Goal: Check status: Check status

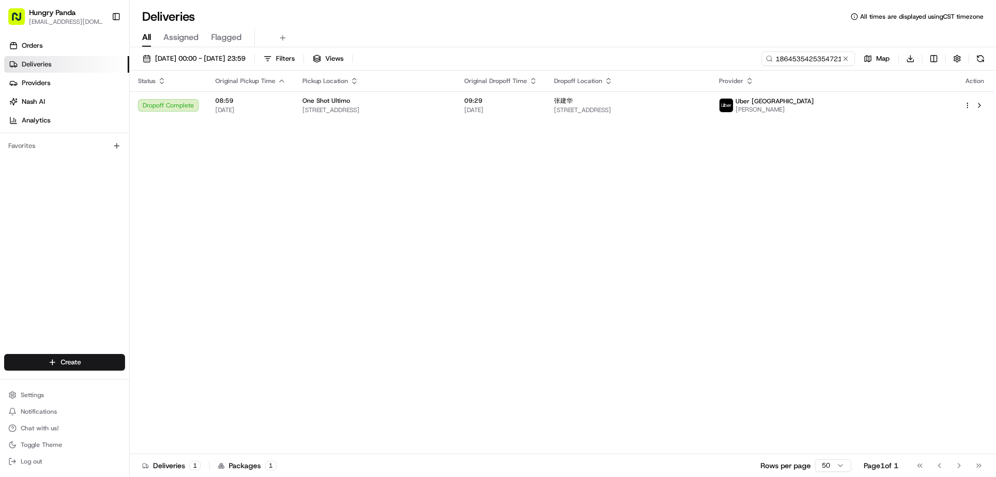
click at [846, 54] on button at bounding box center [845, 58] width 10 height 10
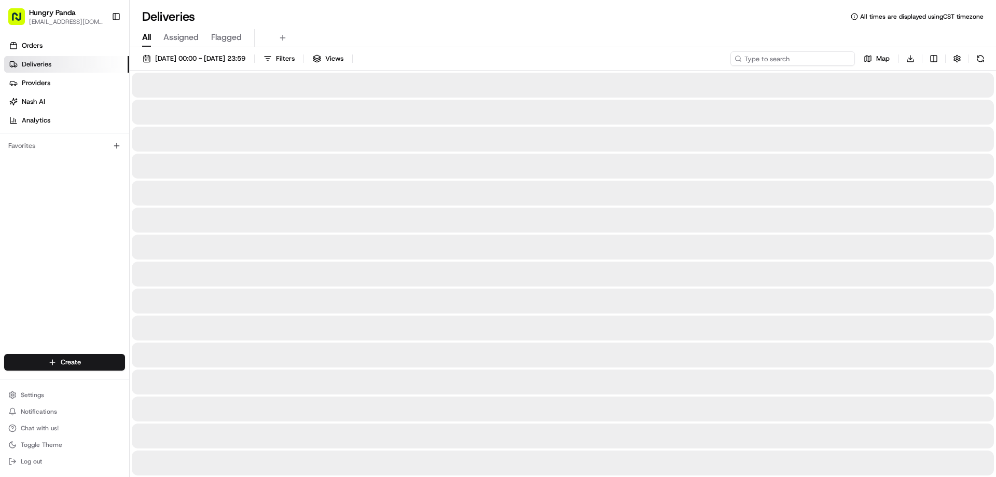
click at [841, 55] on input at bounding box center [792, 58] width 124 height 15
paste input "9168564455256733341721"
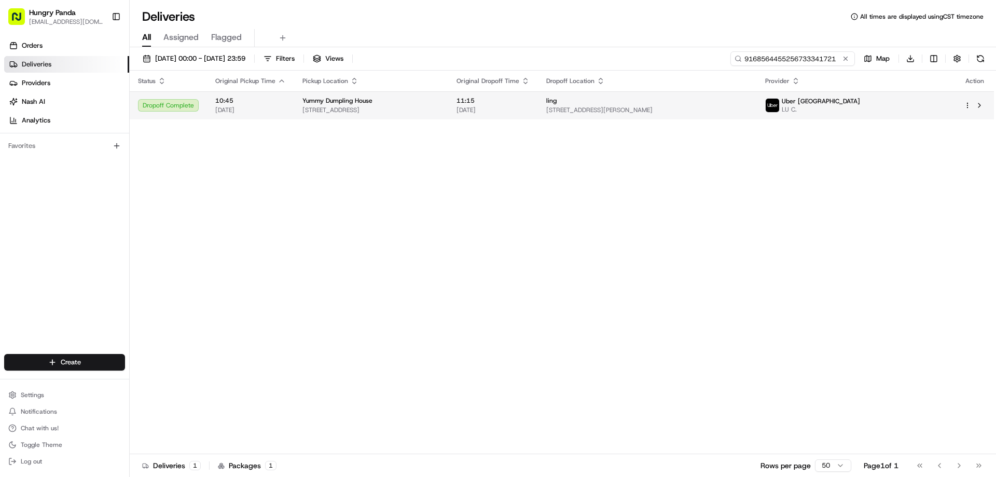
type input "9168564455256733341721"
click at [756, 116] on td "ling [STREET_ADDRESS][PERSON_NAME]" at bounding box center [647, 105] width 219 height 28
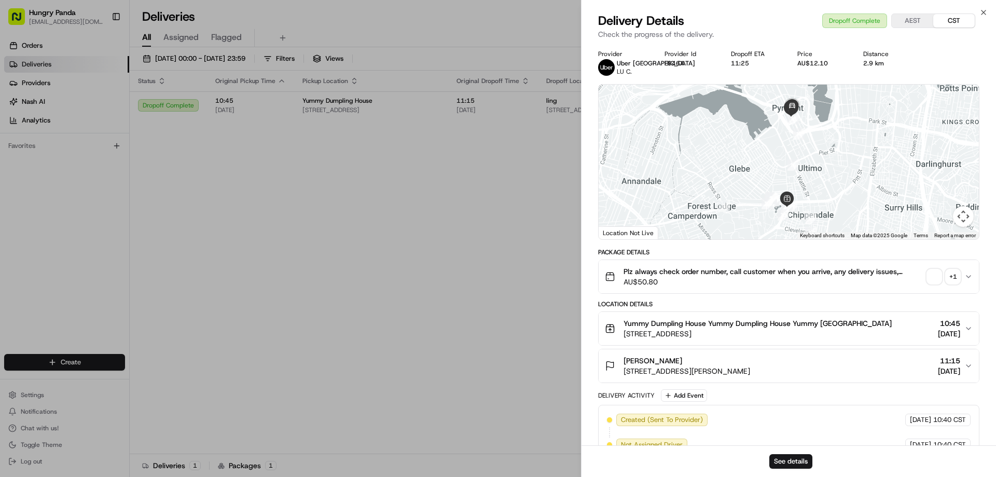
click at [941, 272] on button "+ 1" at bounding box center [943, 276] width 33 height 15
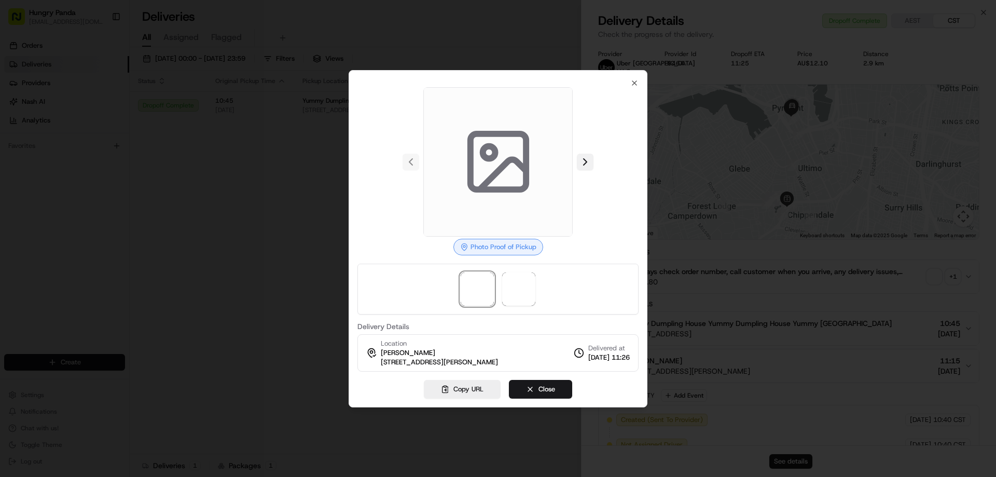
click at [581, 163] on button at bounding box center [585, 161] width 17 height 17
